Goal: Information Seeking & Learning: Learn about a topic

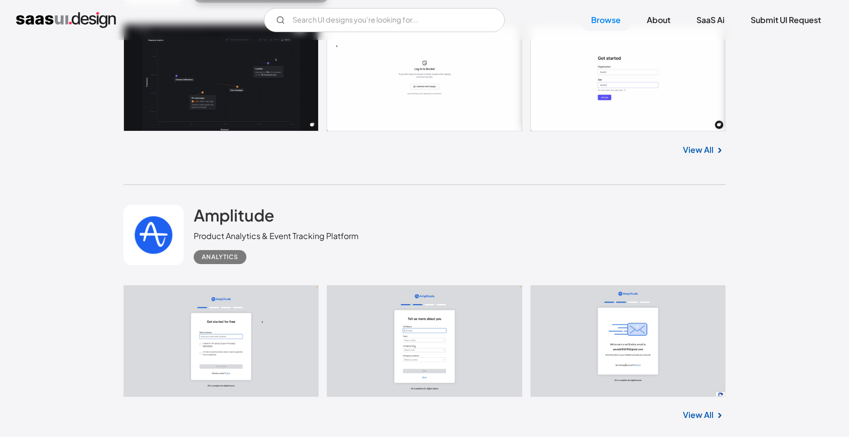
scroll to position [2056, 0]
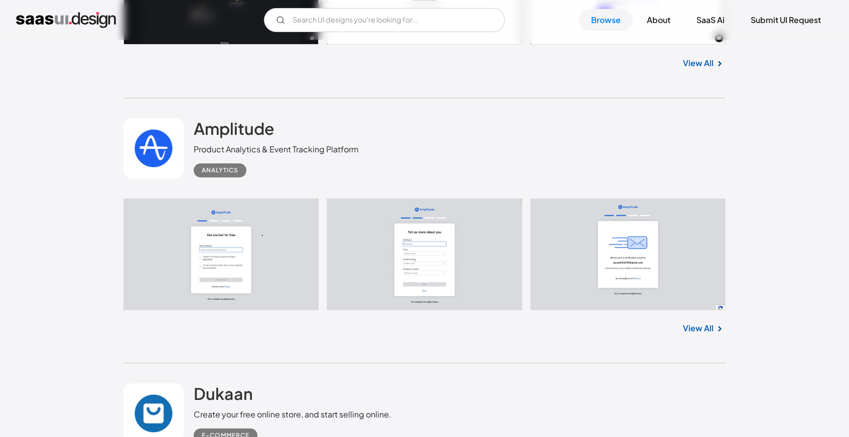
click at [266, 271] on link at bounding box center [424, 255] width 602 height 112
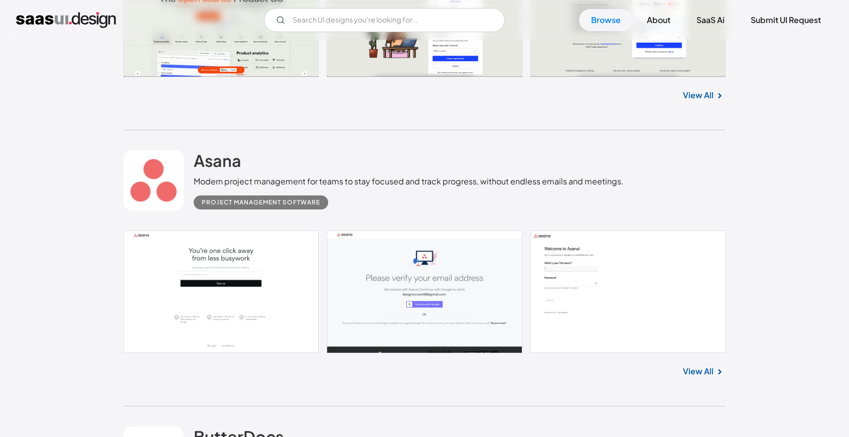
scroll to position [5216, 0]
click at [209, 275] on link at bounding box center [424, 291] width 602 height 122
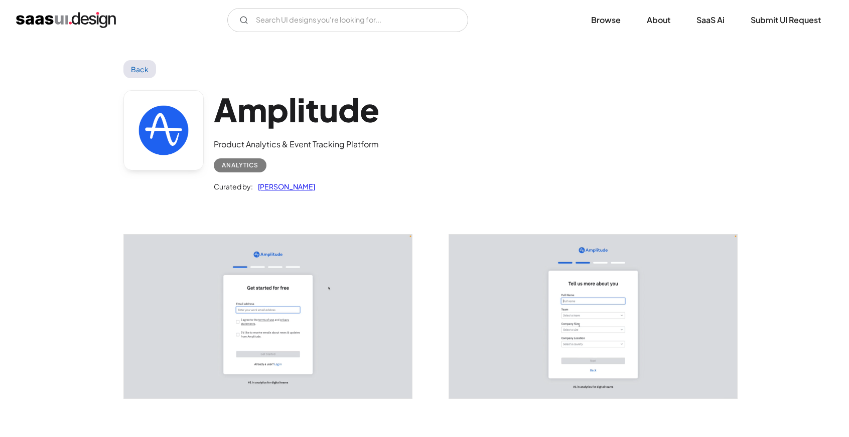
click at [316, 302] on img "open lightbox" at bounding box center [268, 317] width 288 height 164
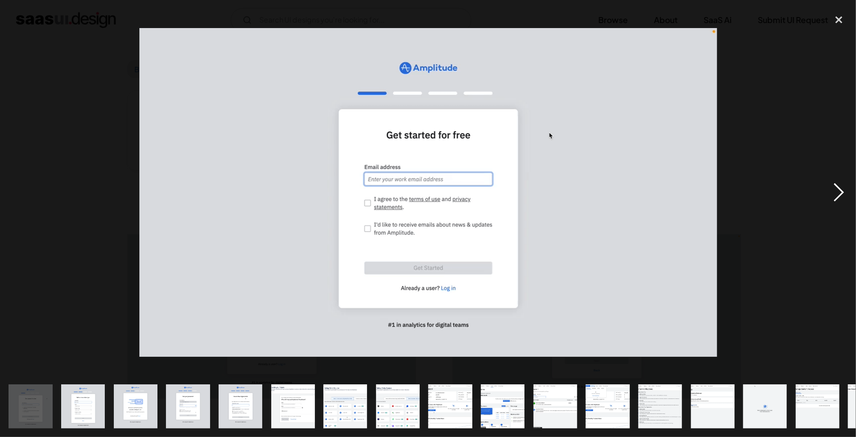
click at [831, 188] on div "next image" at bounding box center [839, 192] width 34 height 367
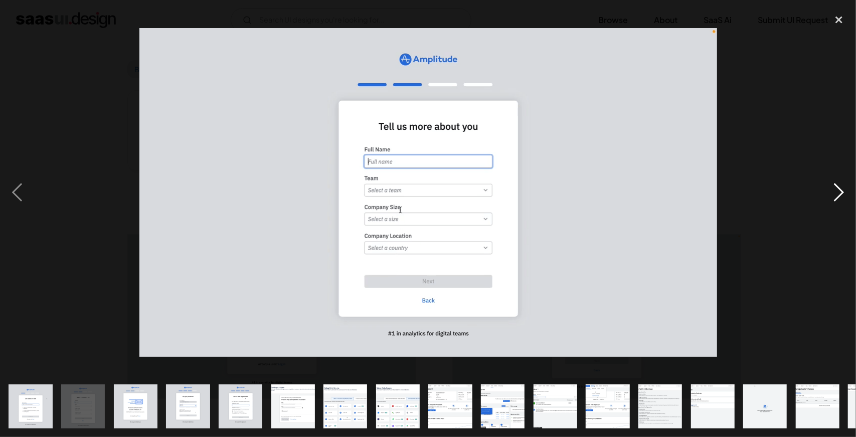
click at [835, 189] on div "next image" at bounding box center [839, 192] width 34 height 367
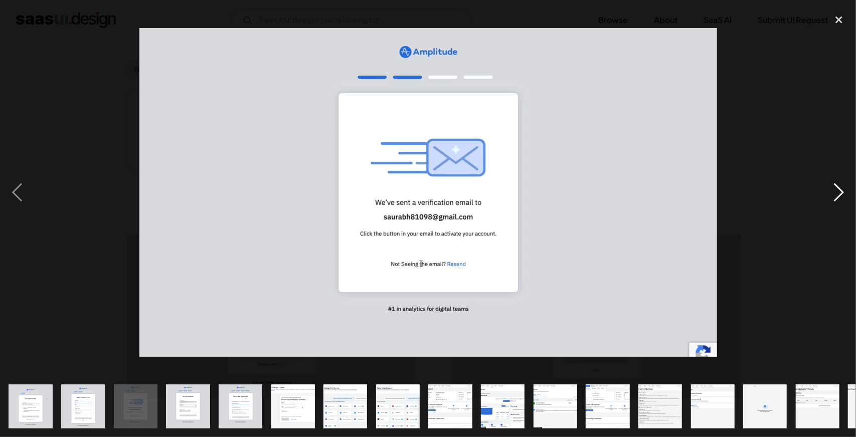
click at [835, 189] on div "next image" at bounding box center [839, 192] width 34 height 367
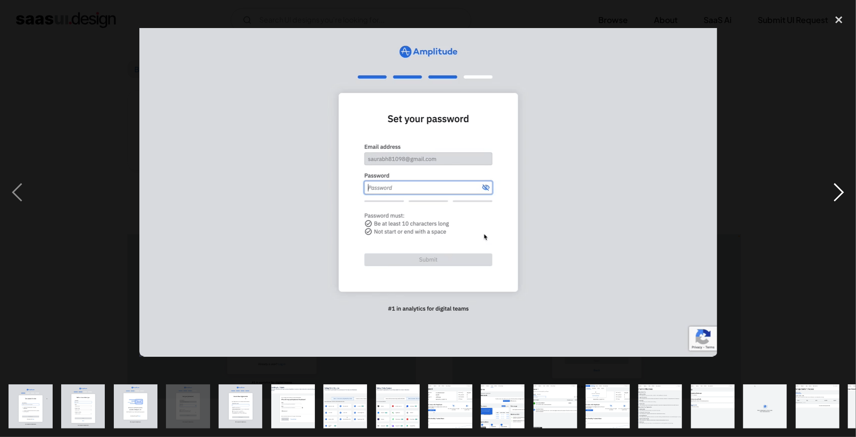
click at [835, 189] on div "next image" at bounding box center [839, 192] width 34 height 367
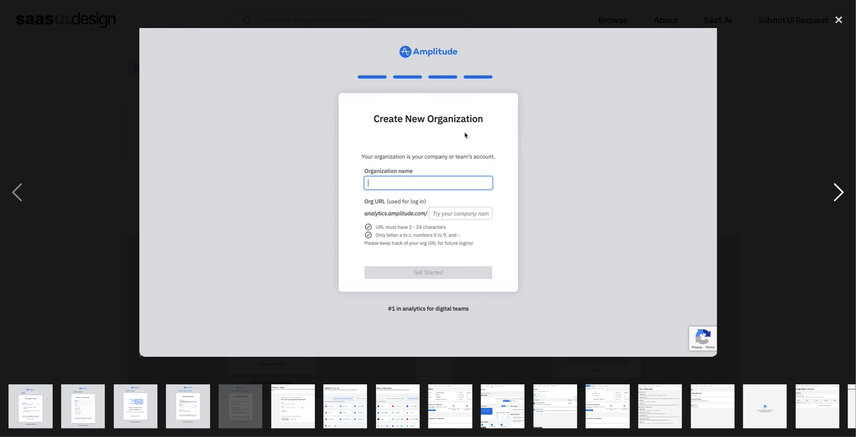
click at [835, 189] on div "next image" at bounding box center [839, 192] width 34 height 367
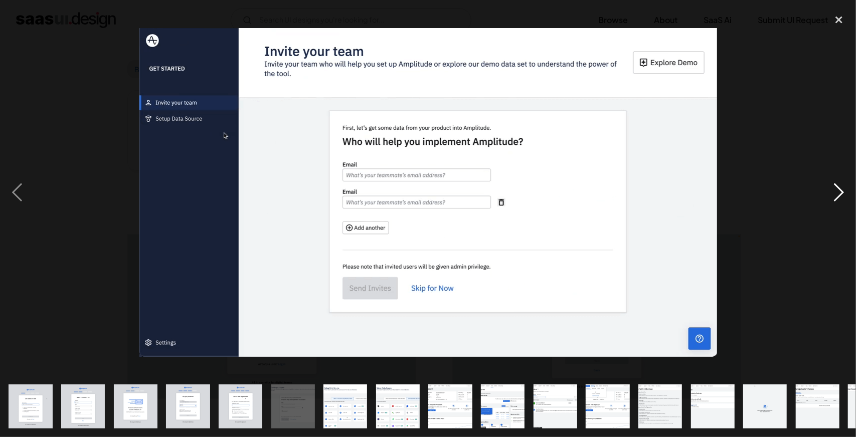
click at [835, 189] on div "next image" at bounding box center [839, 192] width 34 height 367
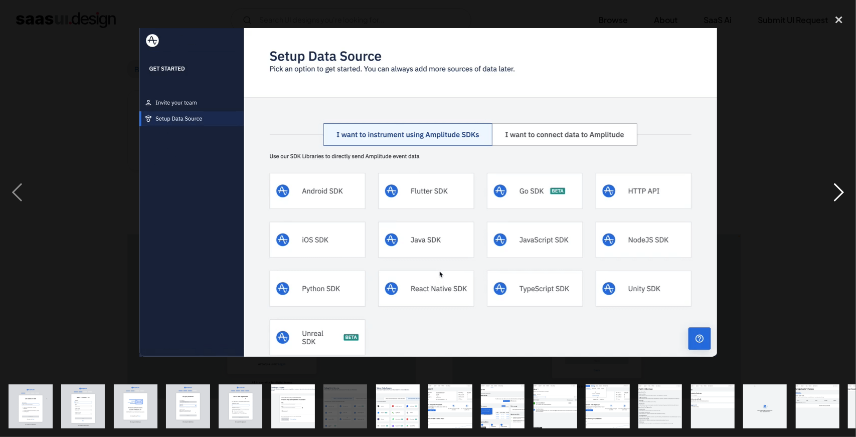
click at [835, 189] on div "next image" at bounding box center [839, 192] width 34 height 367
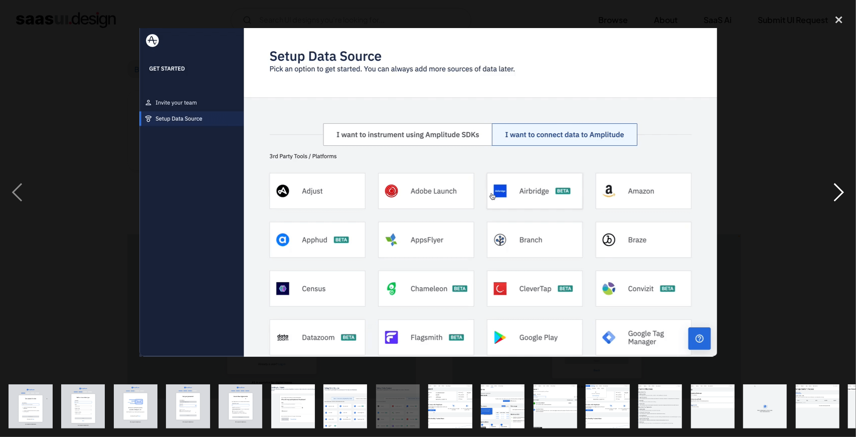
click at [835, 189] on div "next image" at bounding box center [839, 192] width 34 height 367
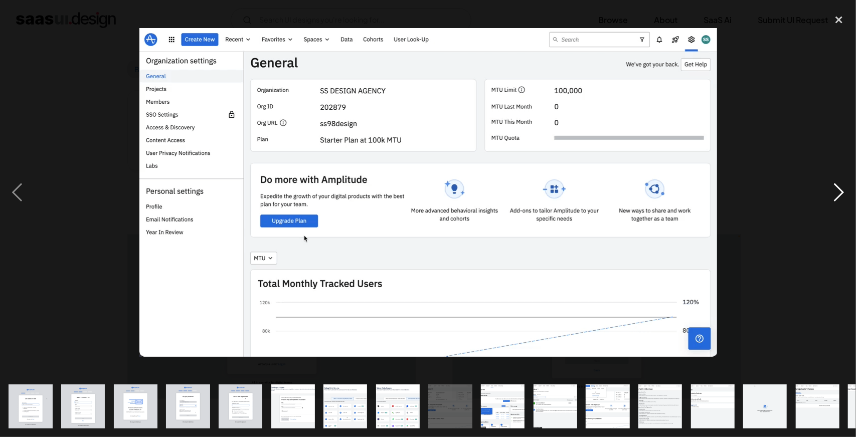
click at [835, 189] on div "next image" at bounding box center [839, 192] width 34 height 367
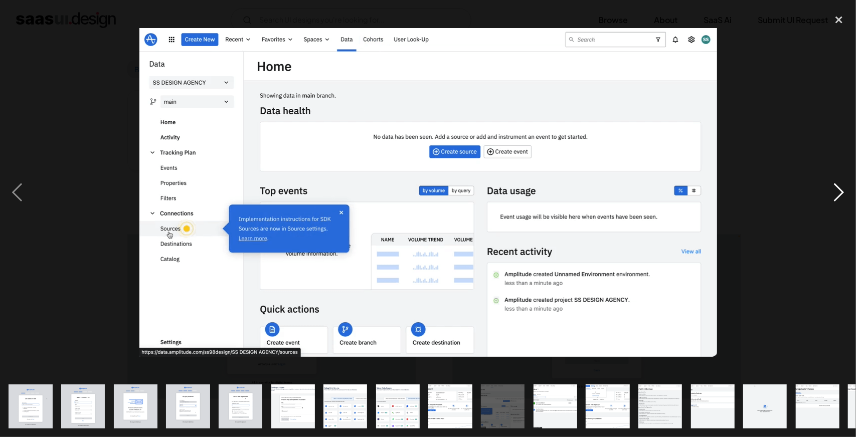
click at [835, 189] on div "next image" at bounding box center [839, 192] width 34 height 367
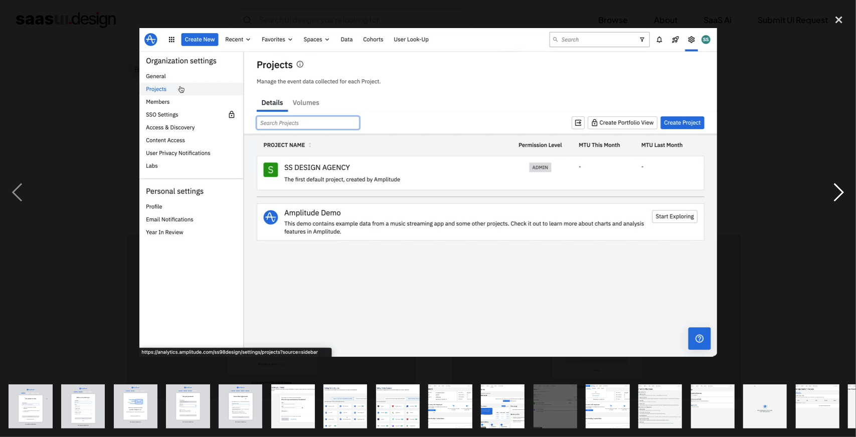
click at [835, 189] on div "next image" at bounding box center [839, 192] width 34 height 367
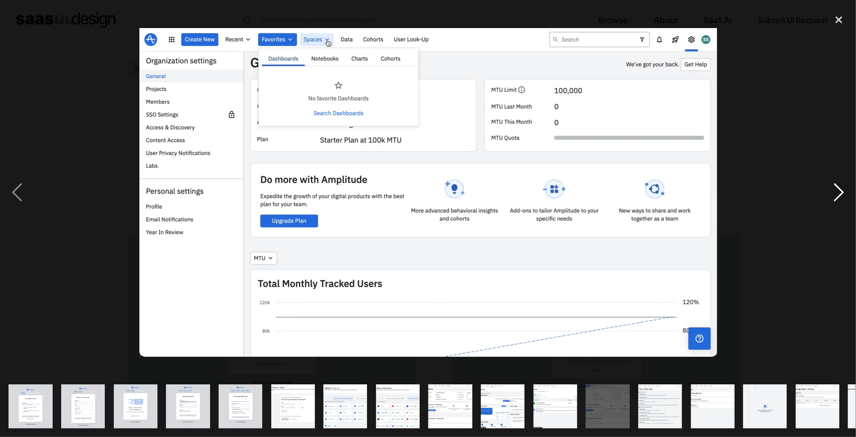
click at [835, 189] on div "next image" at bounding box center [839, 192] width 34 height 367
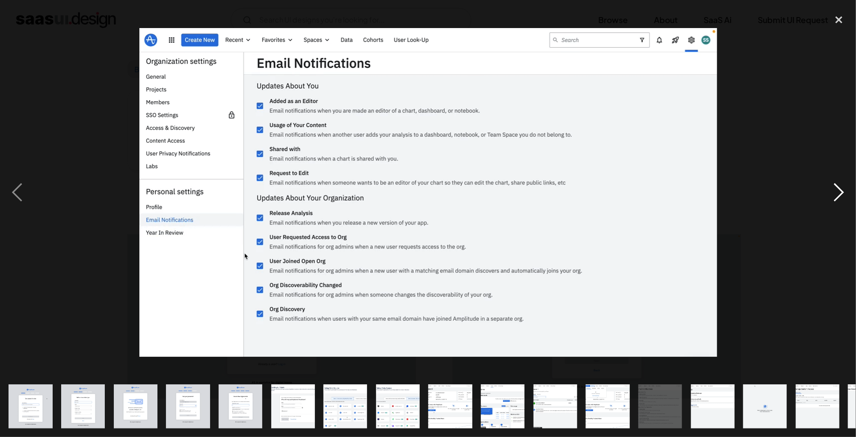
click at [835, 189] on div "next image" at bounding box center [839, 192] width 34 height 367
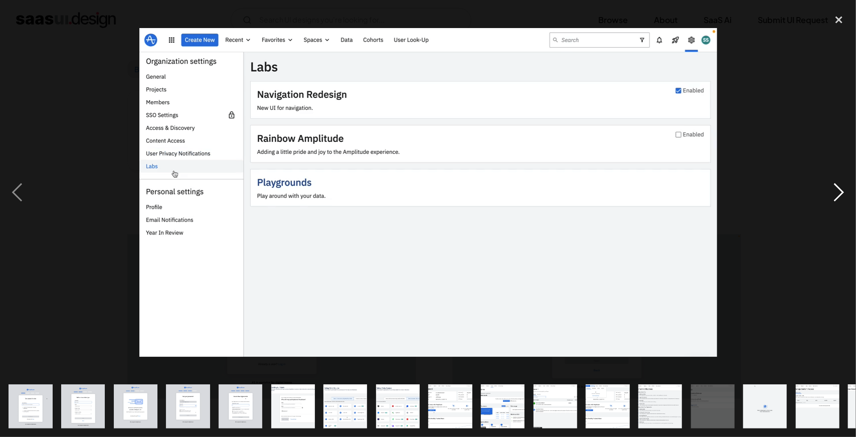
click at [835, 189] on div "next image" at bounding box center [839, 192] width 34 height 367
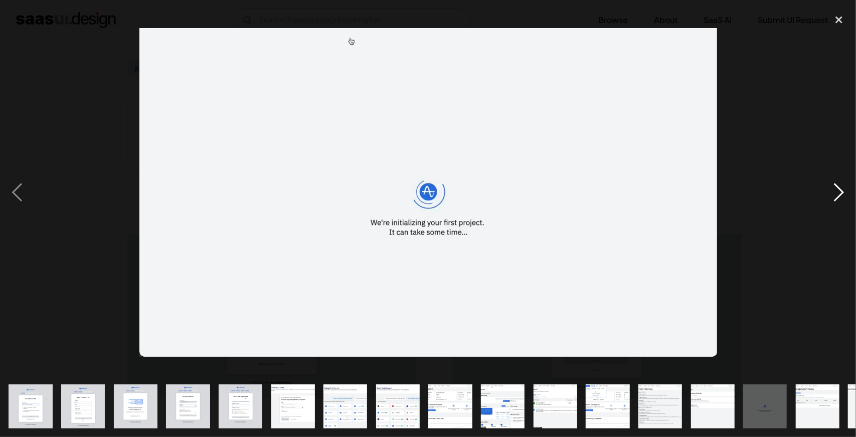
click at [835, 189] on div "next image" at bounding box center [839, 192] width 34 height 367
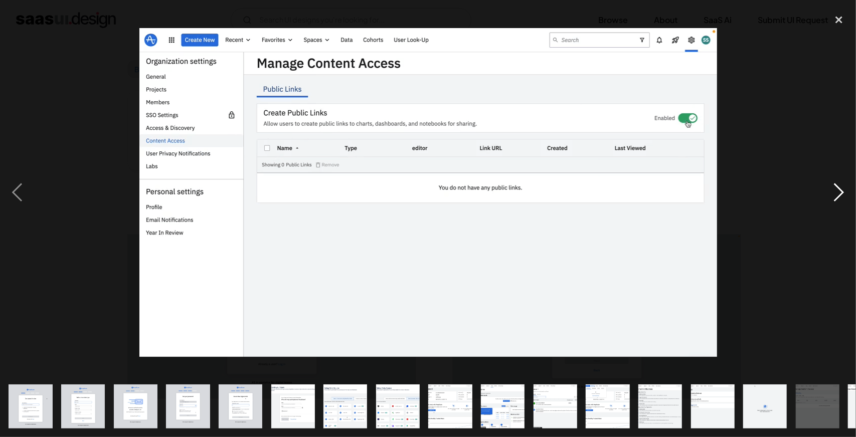
click at [835, 189] on div "next image" at bounding box center [839, 192] width 34 height 367
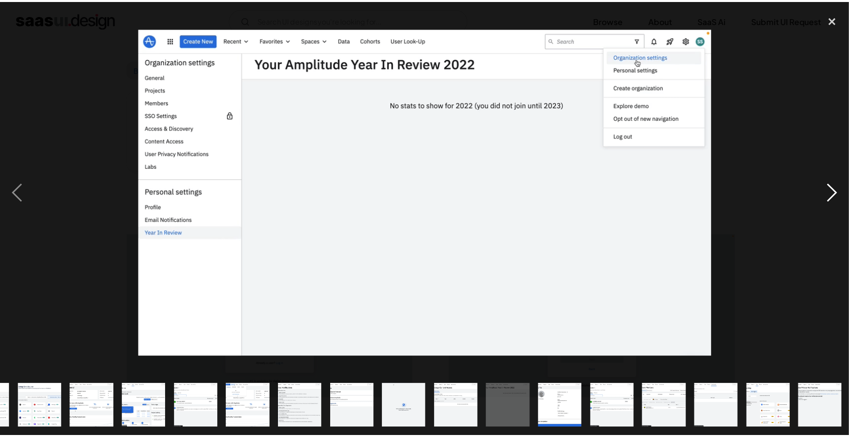
scroll to position [0, 359]
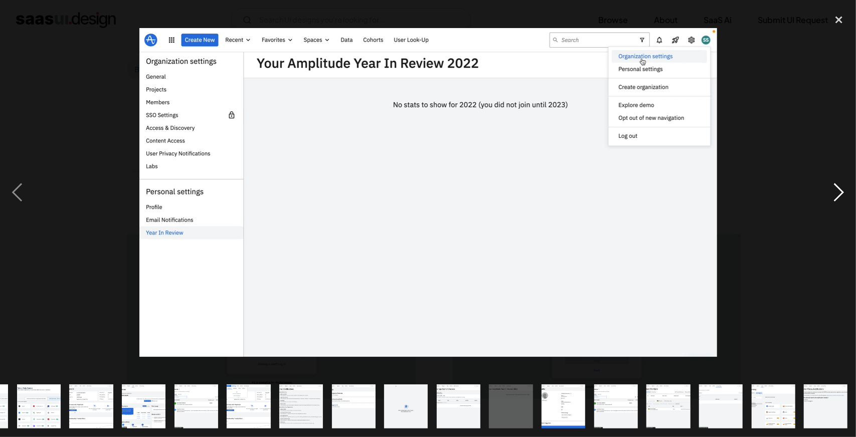
click at [835, 189] on div "next image" at bounding box center [839, 192] width 34 height 367
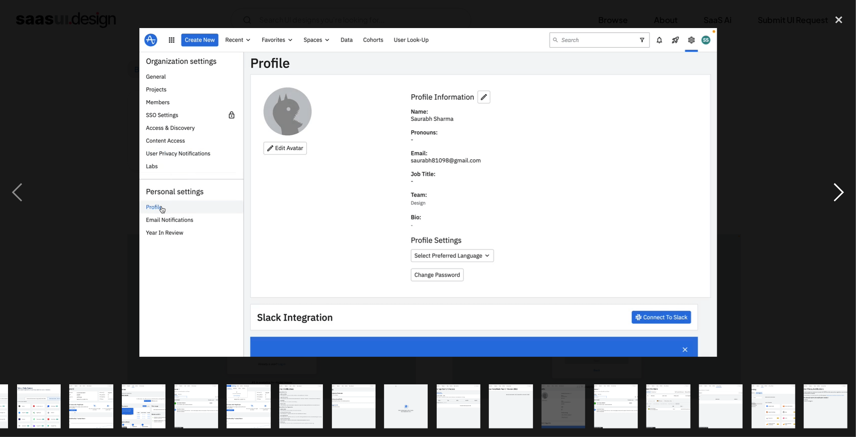
click at [834, 189] on div "next image" at bounding box center [839, 192] width 34 height 367
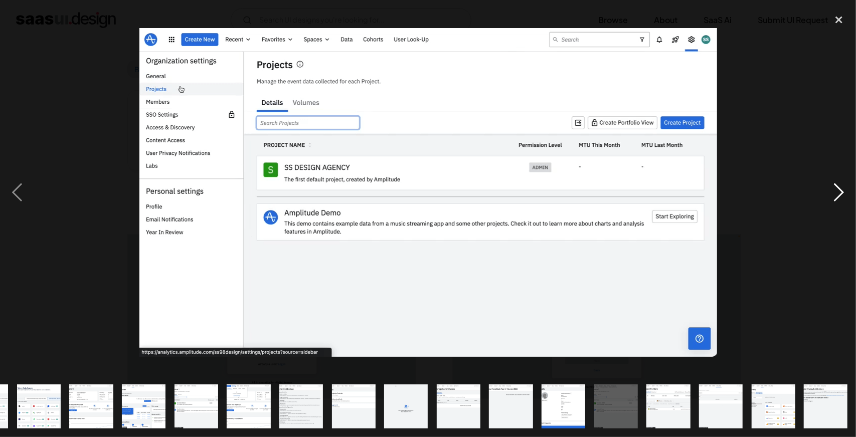
click at [834, 189] on div "next image" at bounding box center [839, 192] width 34 height 367
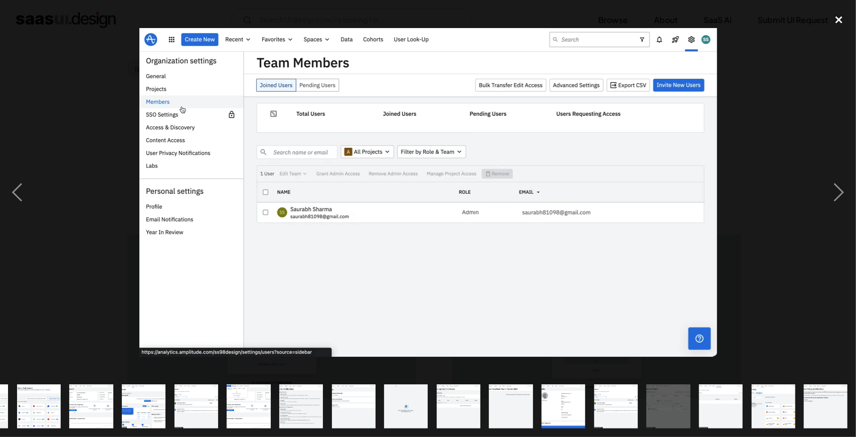
click at [841, 20] on div "close lightbox" at bounding box center [839, 20] width 34 height 22
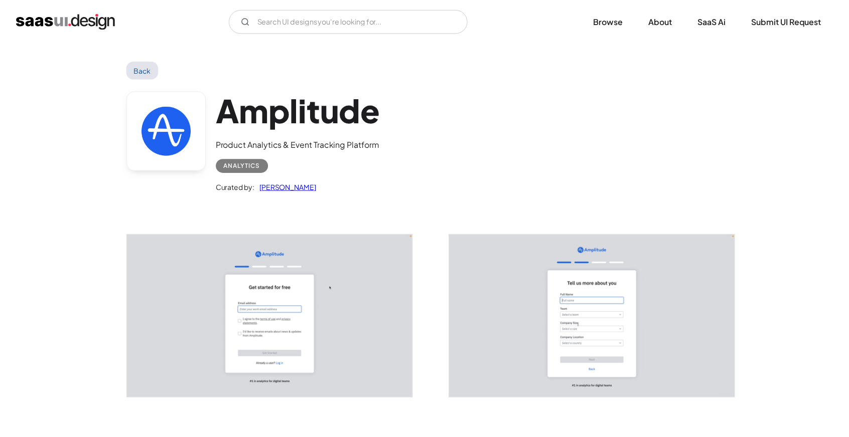
scroll to position [0, 0]
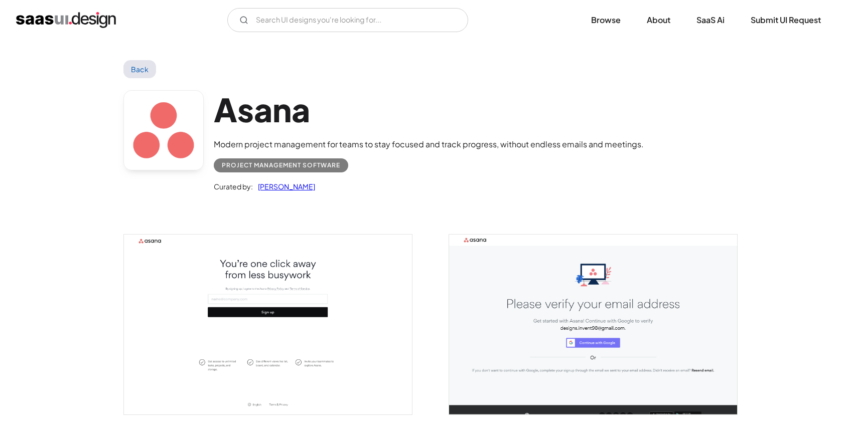
click at [280, 284] on img "open lightbox" at bounding box center [268, 325] width 288 height 180
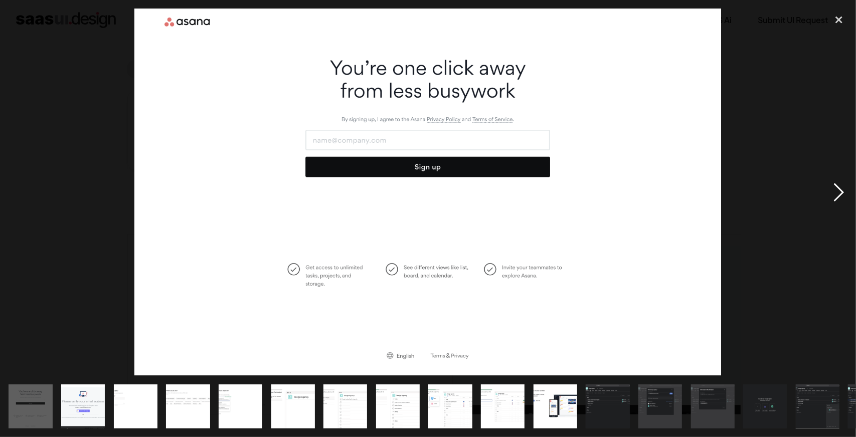
click at [833, 188] on div "next image" at bounding box center [839, 192] width 34 height 367
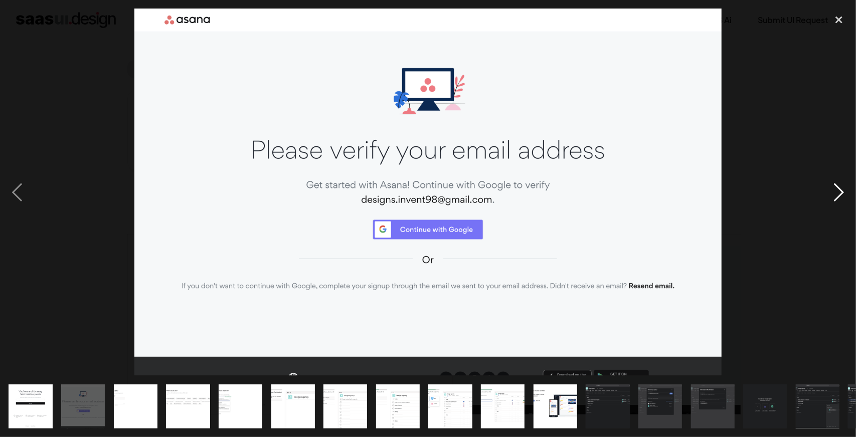
click at [831, 188] on div "next image" at bounding box center [839, 192] width 34 height 367
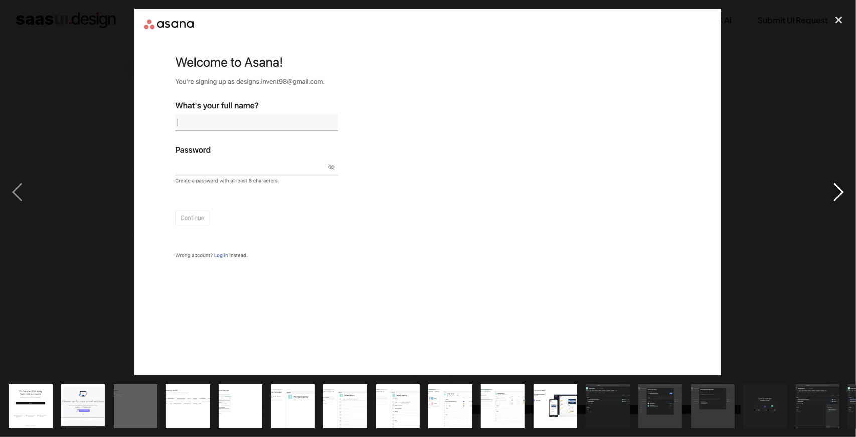
click at [831, 188] on div "next image" at bounding box center [839, 192] width 34 height 367
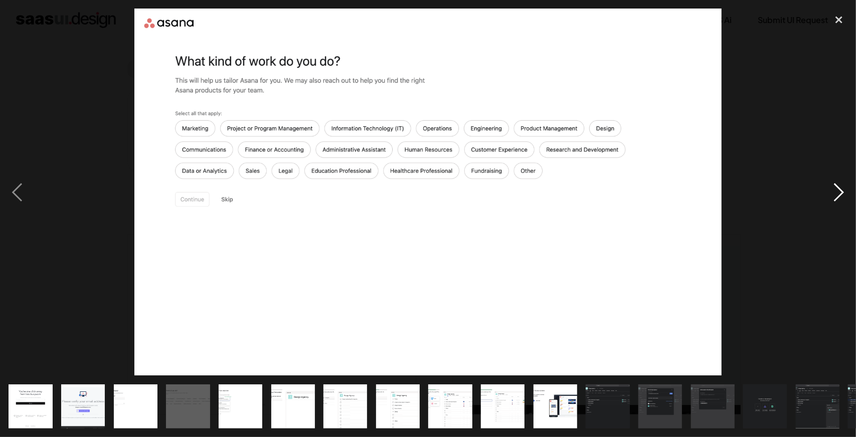
click at [832, 188] on div "next image" at bounding box center [839, 192] width 34 height 367
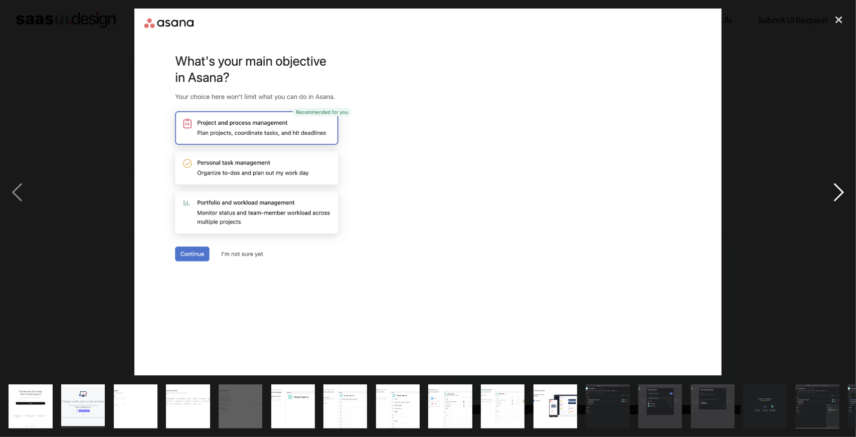
click at [832, 188] on div "next image" at bounding box center [839, 192] width 34 height 367
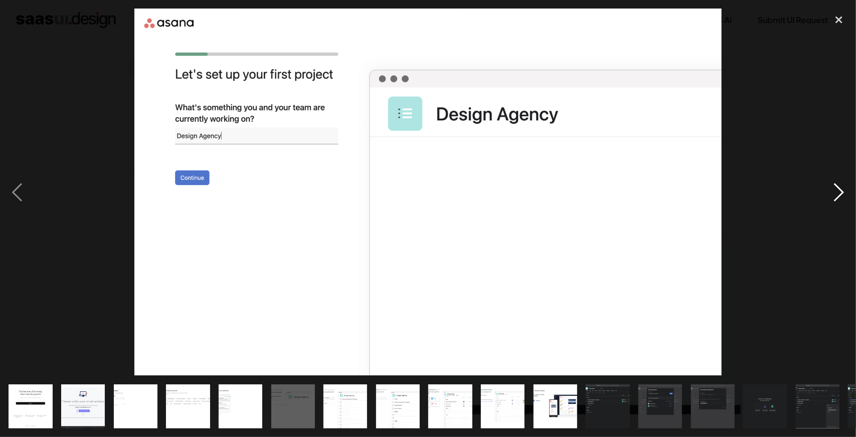
click at [832, 188] on div "next image" at bounding box center [839, 192] width 34 height 367
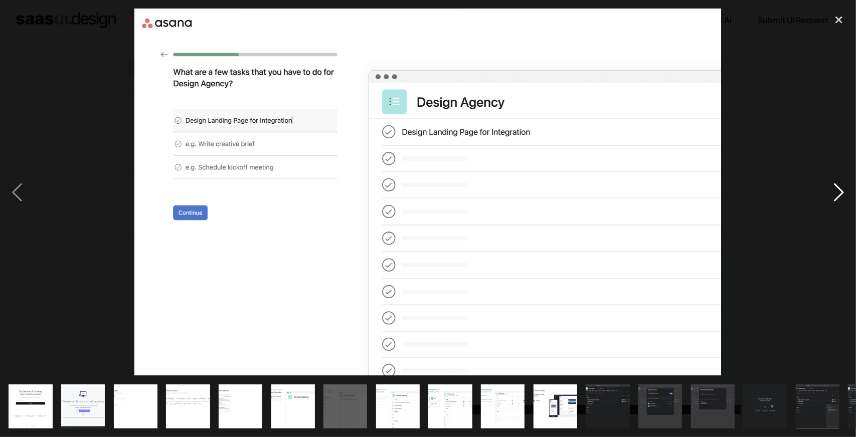
click at [832, 188] on div "next image" at bounding box center [839, 192] width 34 height 367
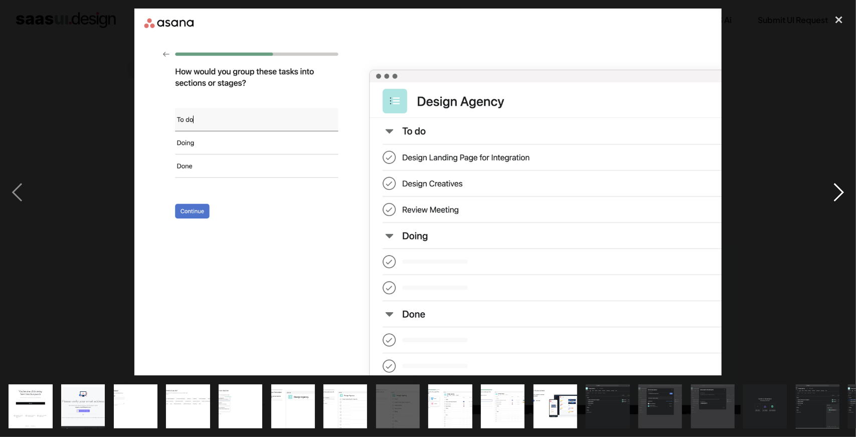
click at [832, 188] on div "next image" at bounding box center [839, 192] width 34 height 367
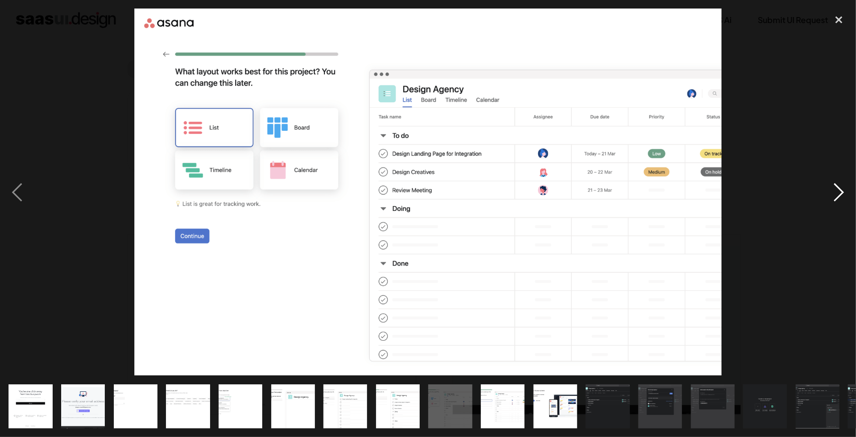
click at [832, 188] on div "next image" at bounding box center [839, 192] width 34 height 367
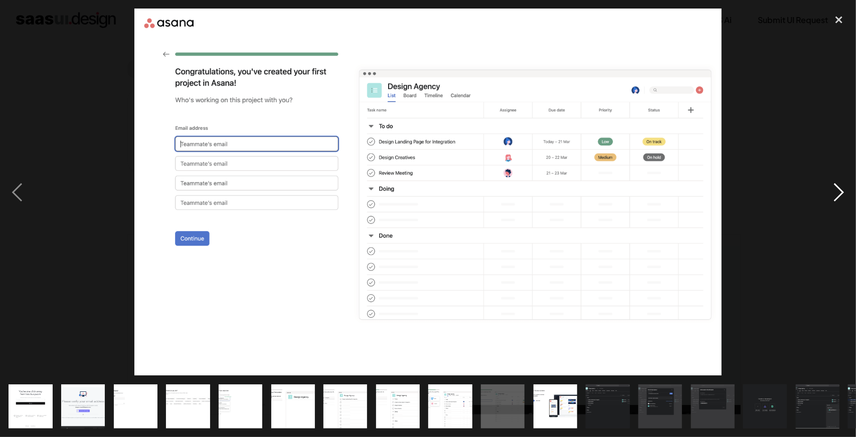
click at [832, 188] on div "next image" at bounding box center [839, 192] width 34 height 367
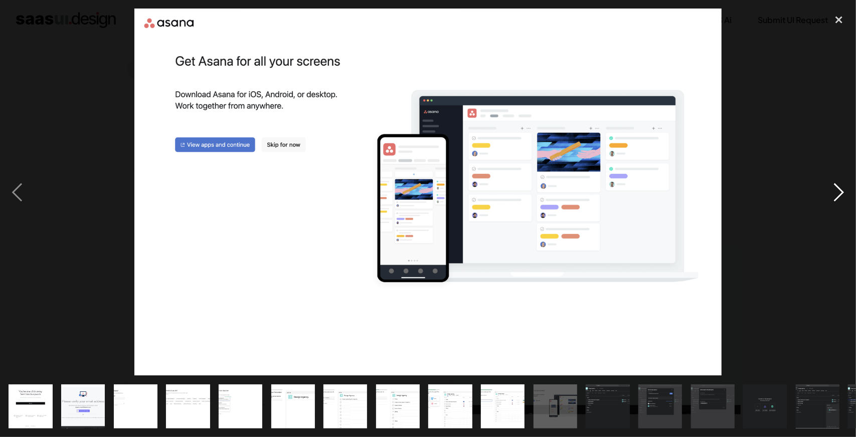
click at [832, 188] on div "next image" at bounding box center [839, 192] width 34 height 367
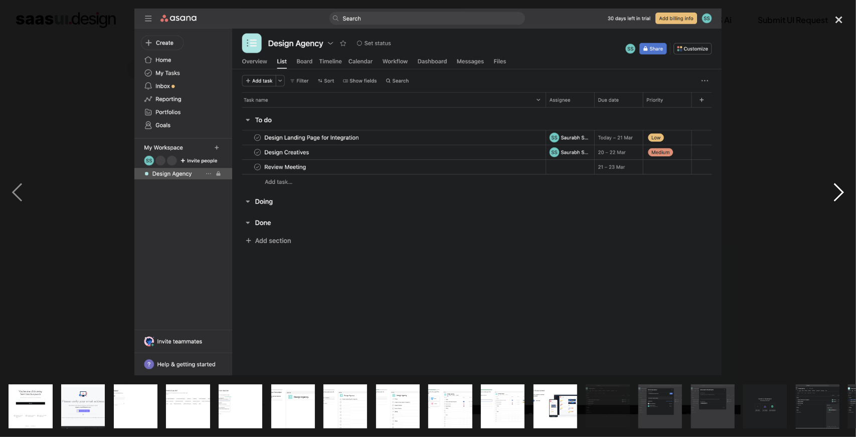
click at [832, 188] on div "next image" at bounding box center [839, 192] width 34 height 367
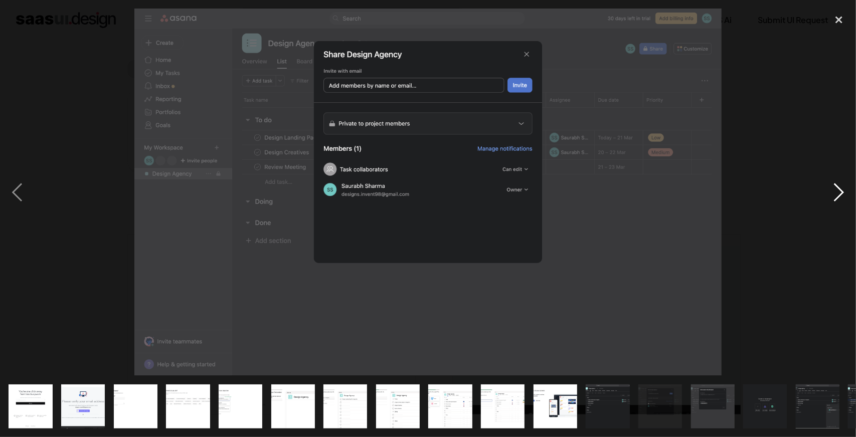
click at [832, 188] on div "next image" at bounding box center [839, 192] width 34 height 367
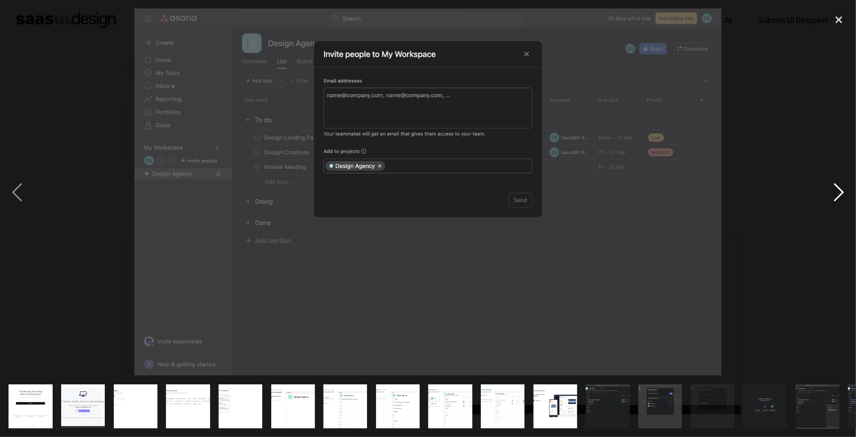
click at [832, 188] on div "next image" at bounding box center [839, 192] width 34 height 367
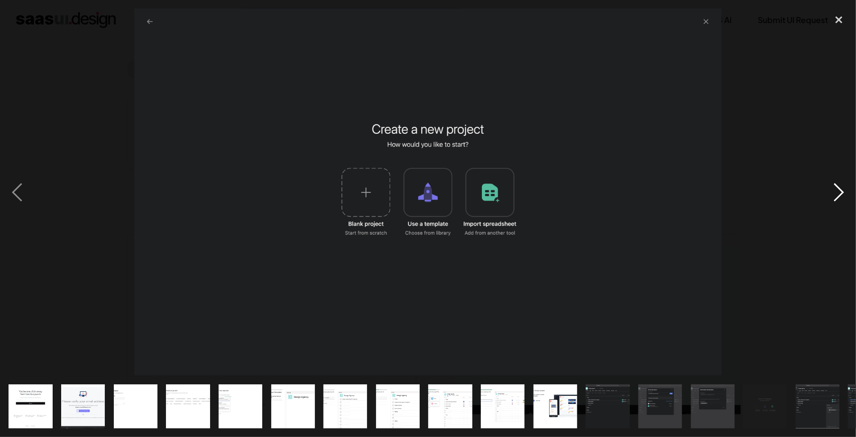
click at [830, 188] on div "next image" at bounding box center [839, 192] width 34 height 367
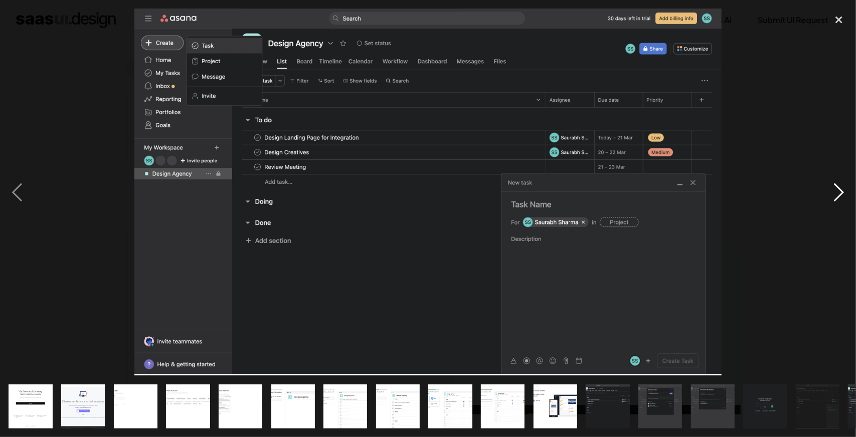
click at [841, 196] on div "next image" at bounding box center [839, 192] width 34 height 367
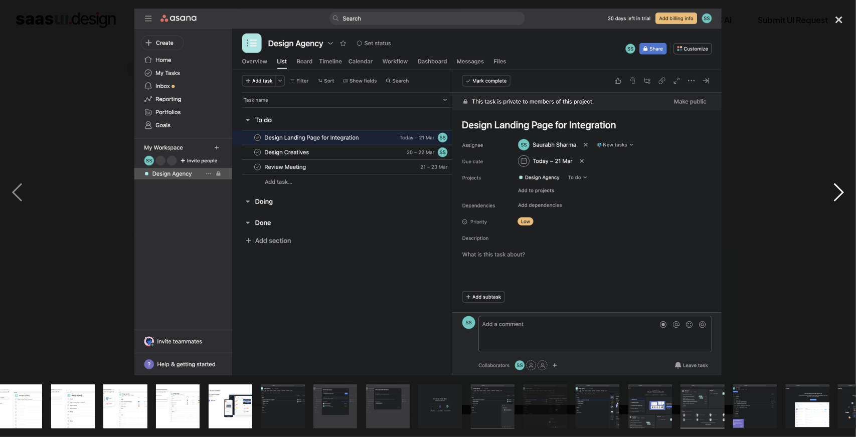
scroll to position [0, 412]
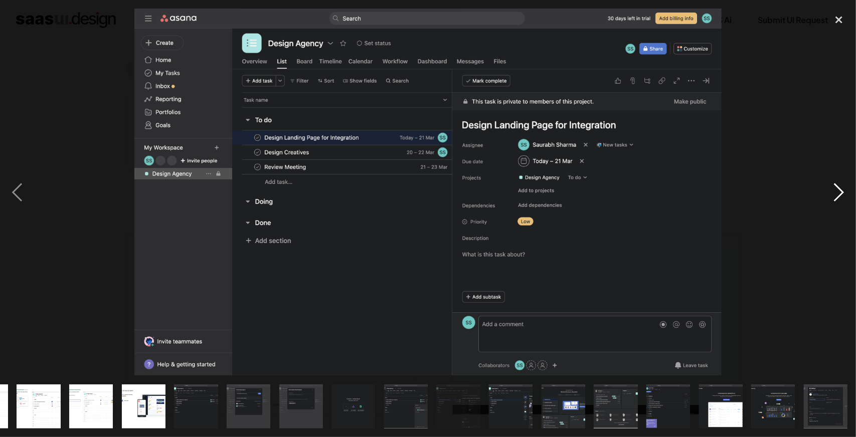
click at [841, 196] on div "next image" at bounding box center [839, 192] width 34 height 367
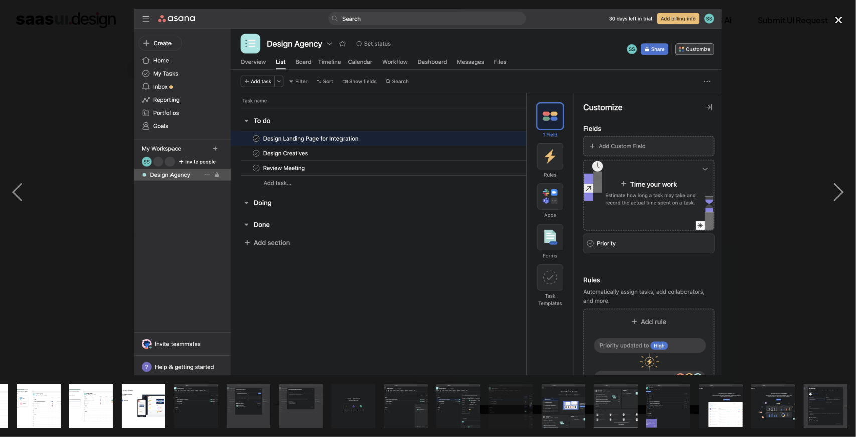
click at [818, 190] on div at bounding box center [428, 192] width 856 height 367
click at [834, 193] on div "next image" at bounding box center [839, 192] width 34 height 367
